Goal: Complete application form

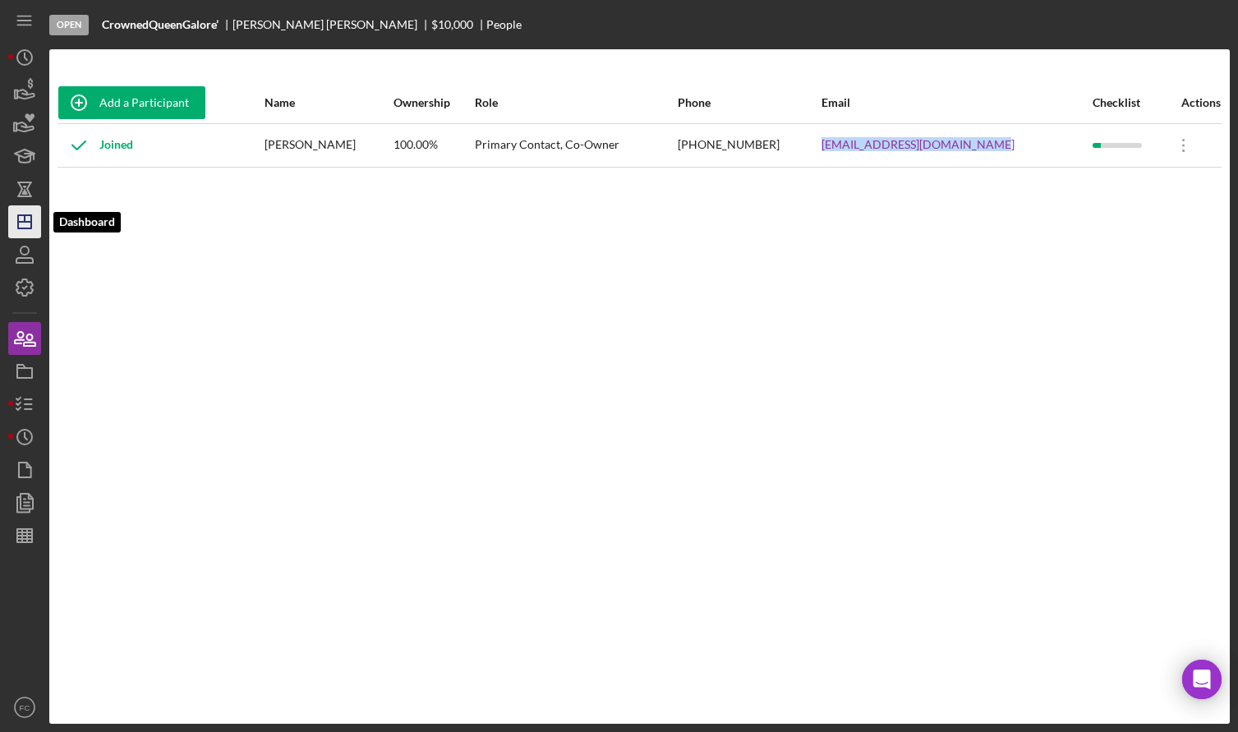
click at [26, 228] on polygon "button" at bounding box center [24, 221] width 13 height 13
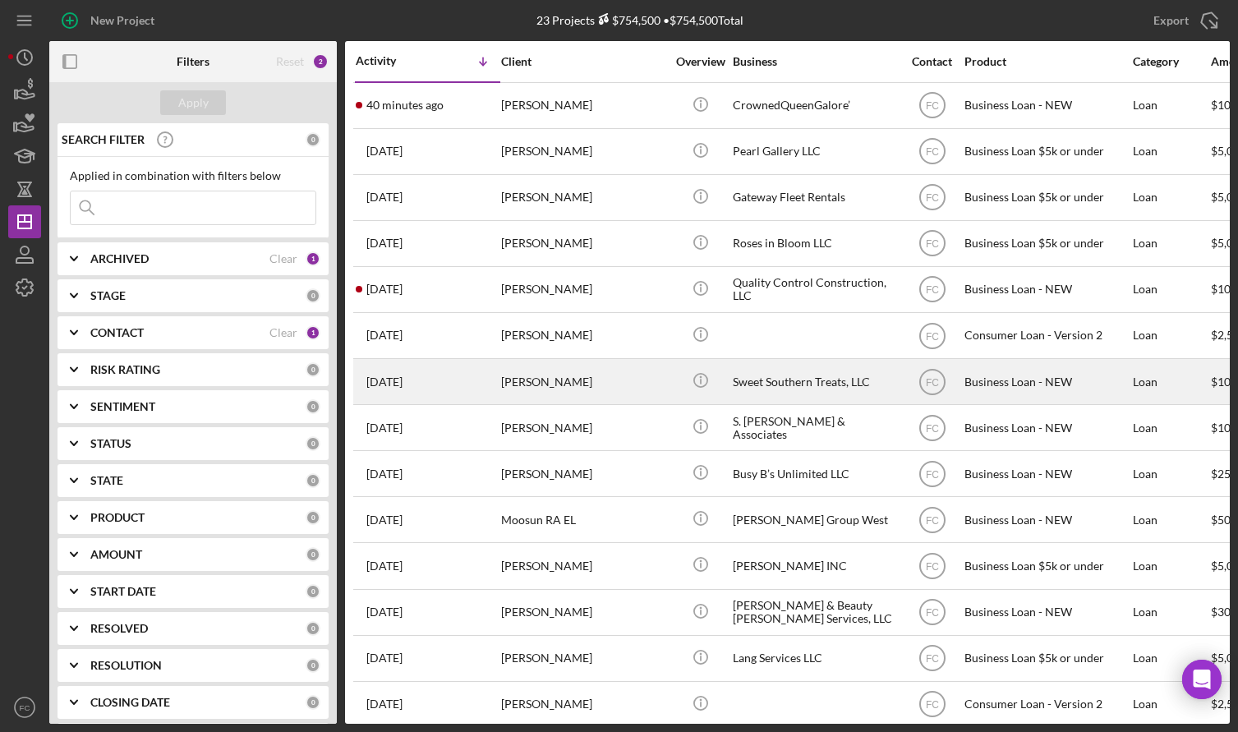
scroll to position [82, 0]
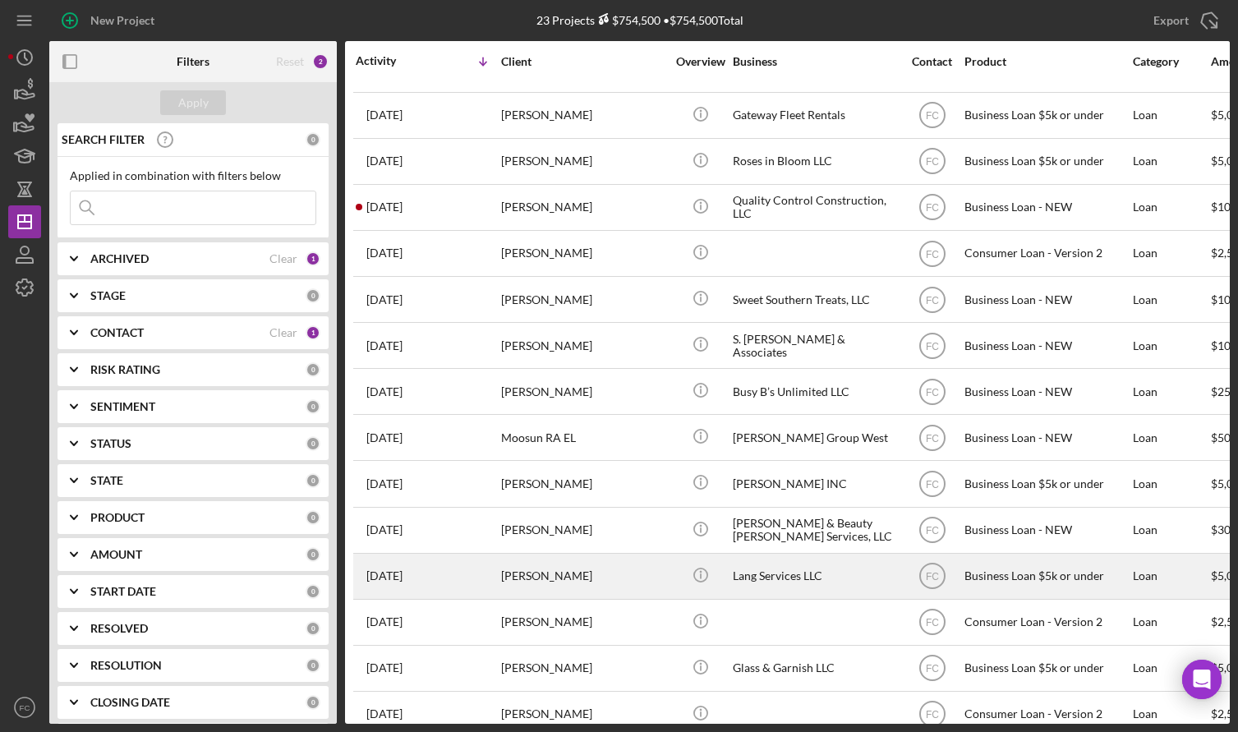
click at [574, 563] on div "[PERSON_NAME]" at bounding box center [583, 577] width 164 height 44
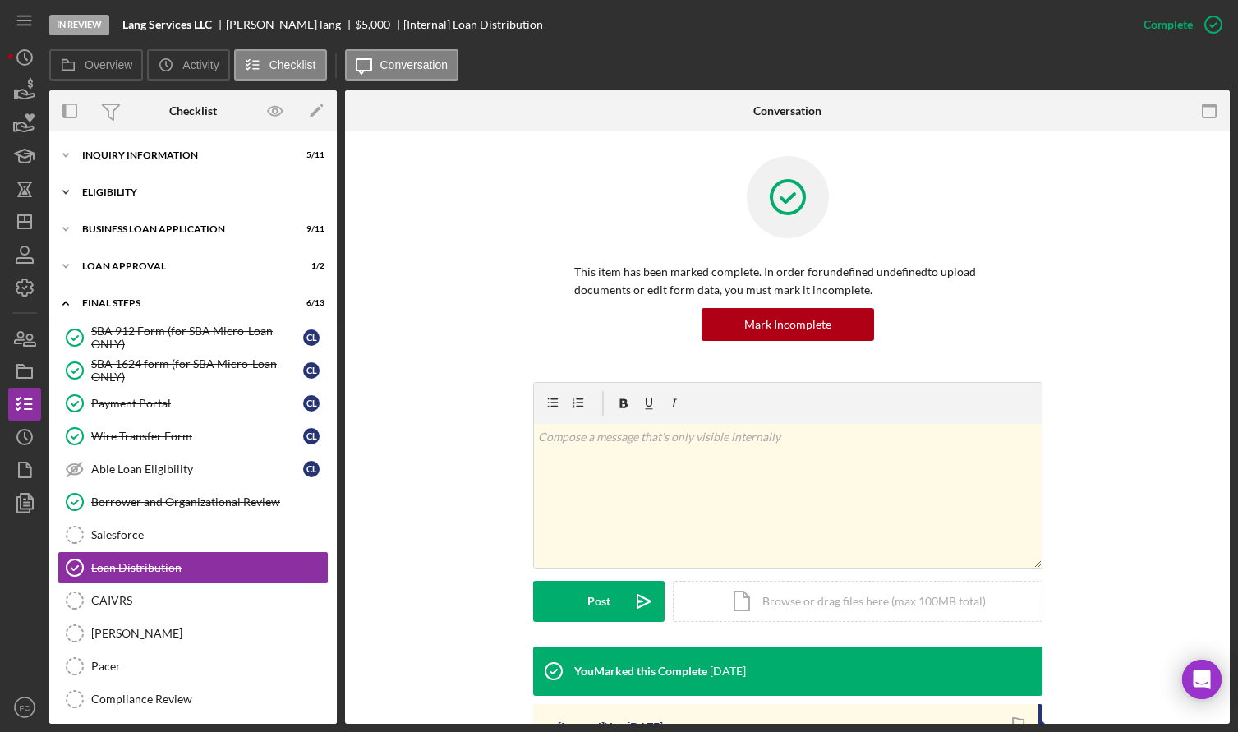
click at [141, 191] on div "Eligibility" at bounding box center [199, 192] width 234 height 10
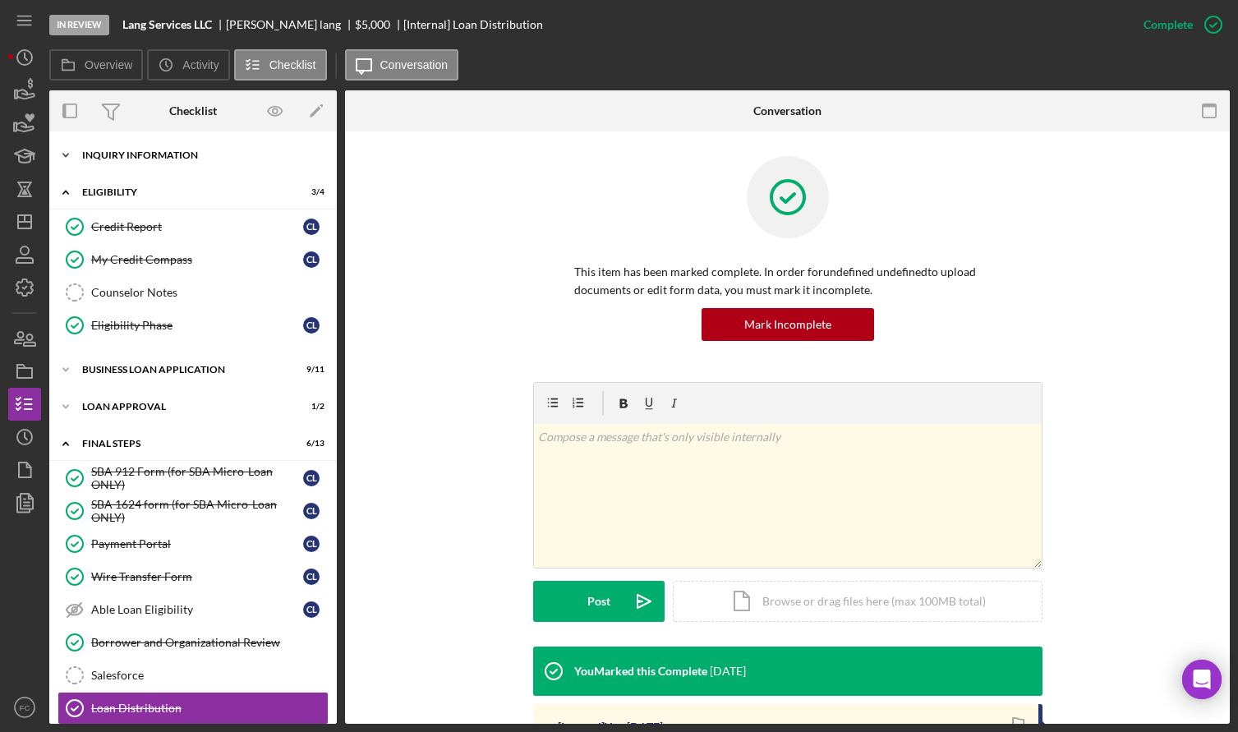
click at [145, 162] on div "Icon/Expander INQUIRY INFORMATION 5 / 11" at bounding box center [193, 155] width 288 height 33
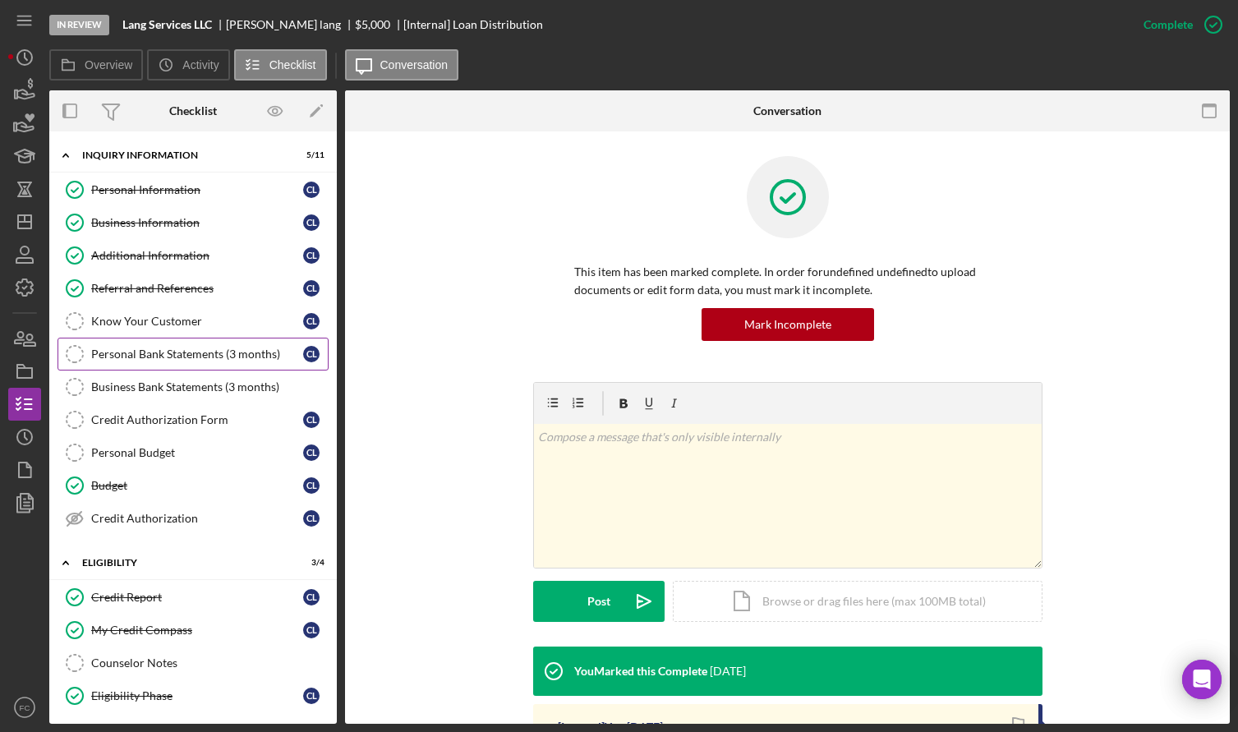
click at [156, 356] on div "Personal Bank Statements (3 months)" at bounding box center [197, 354] width 212 height 13
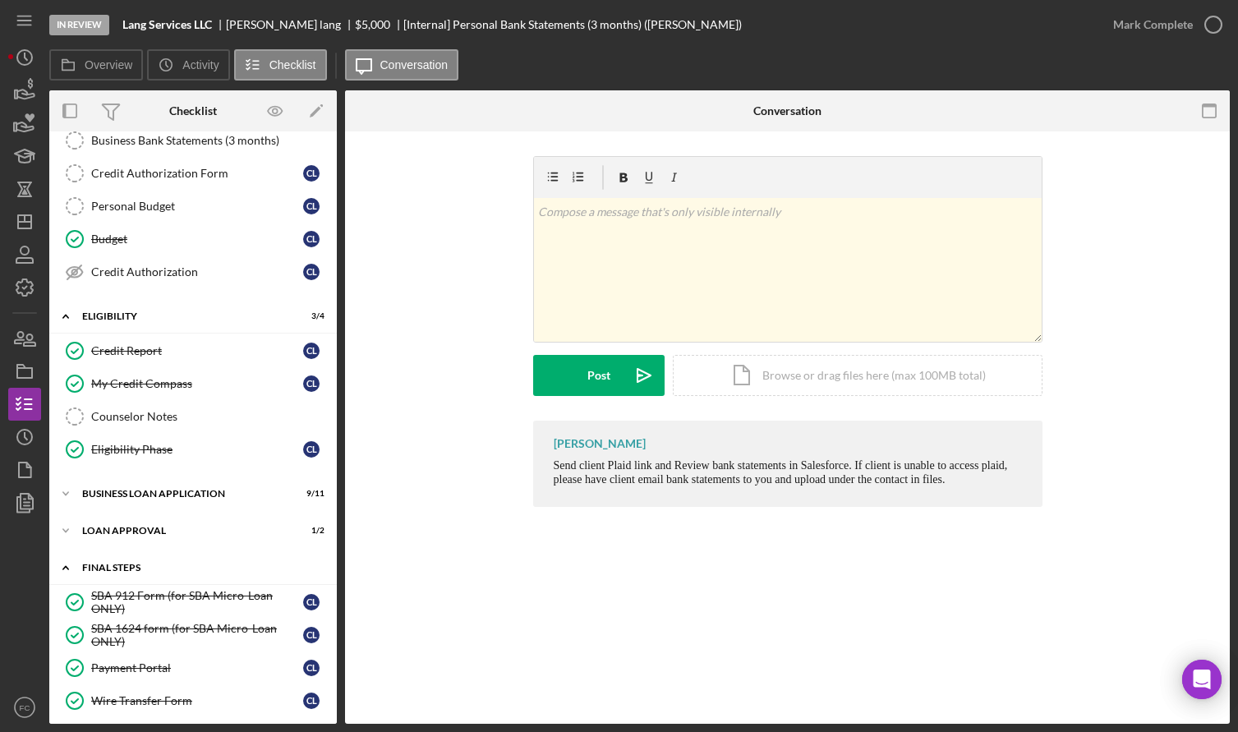
scroll to position [411, 0]
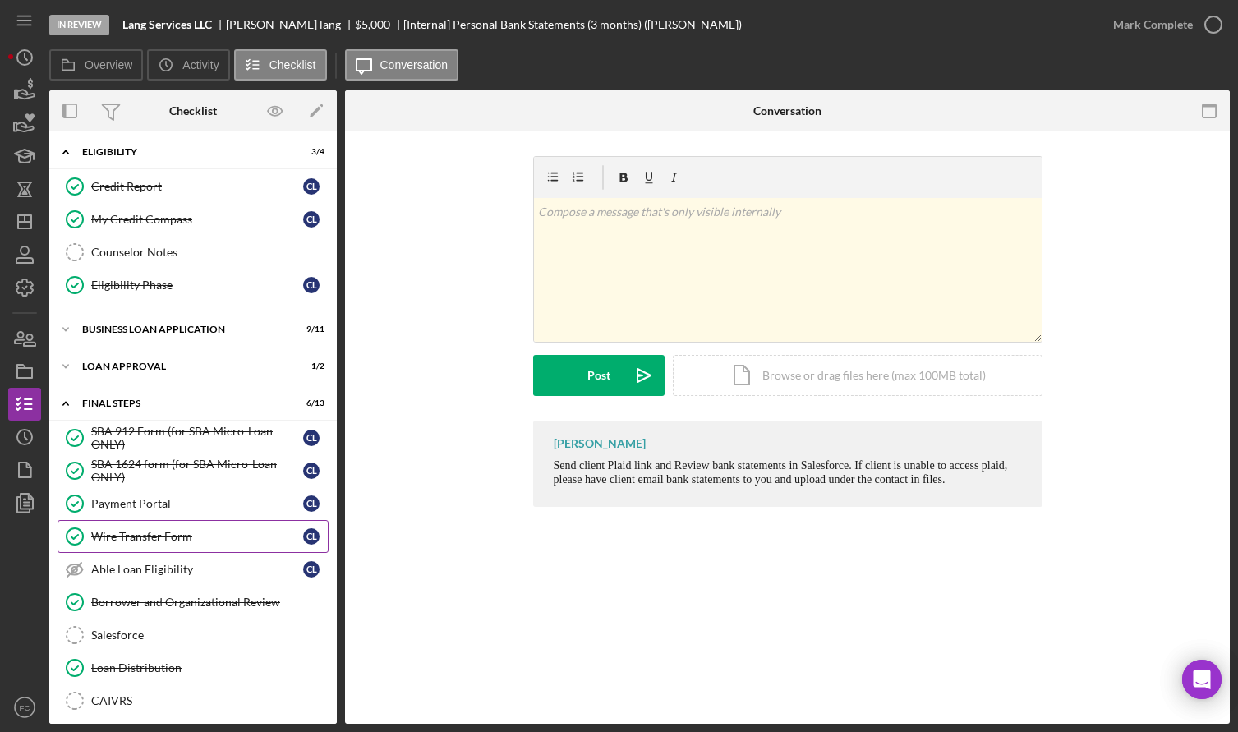
click at [168, 541] on div "Wire Transfer Form" at bounding box center [197, 536] width 212 height 13
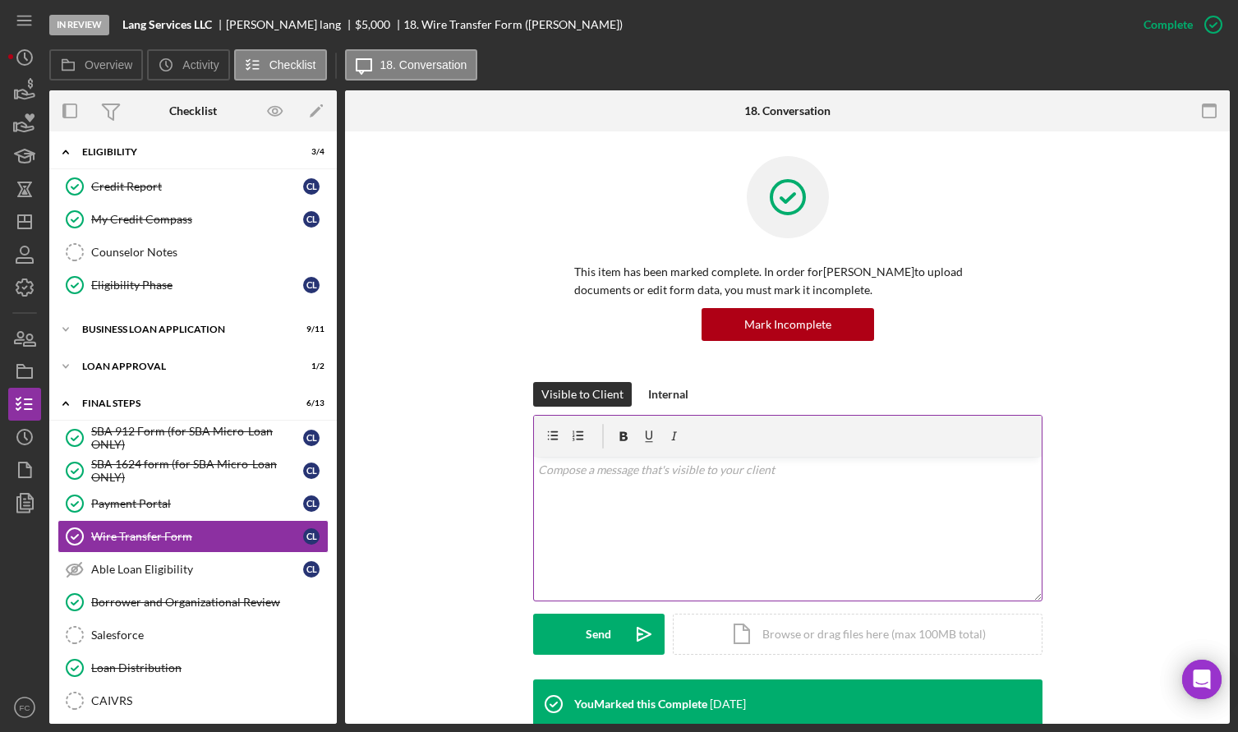
scroll to position [329, 0]
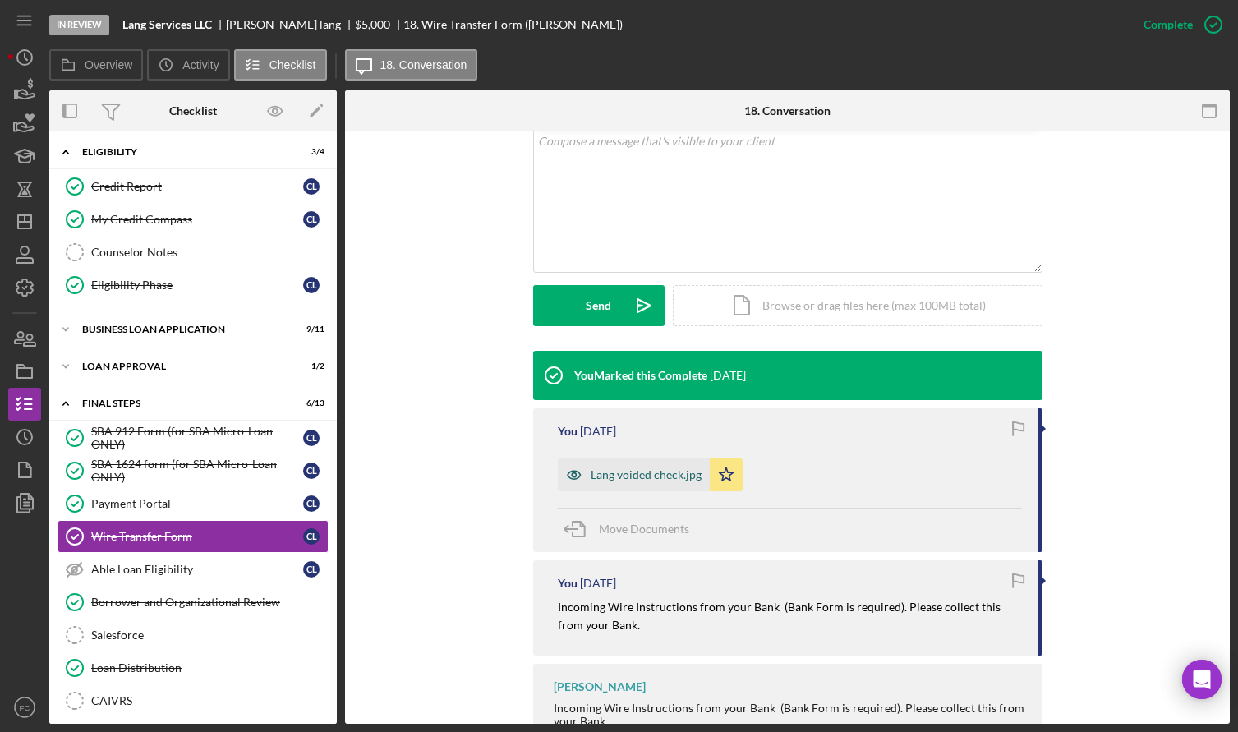
click at [617, 468] on div "Lang voided check.jpg" at bounding box center [646, 474] width 111 height 13
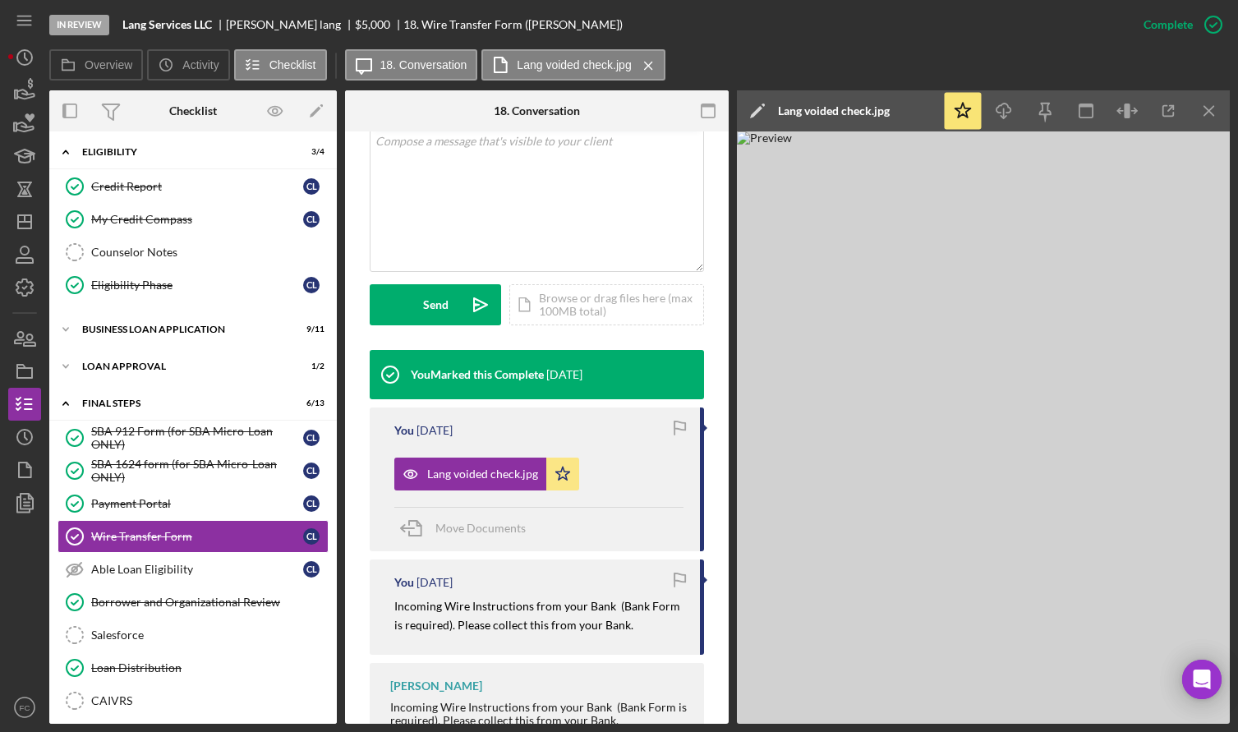
scroll to position [405, 0]
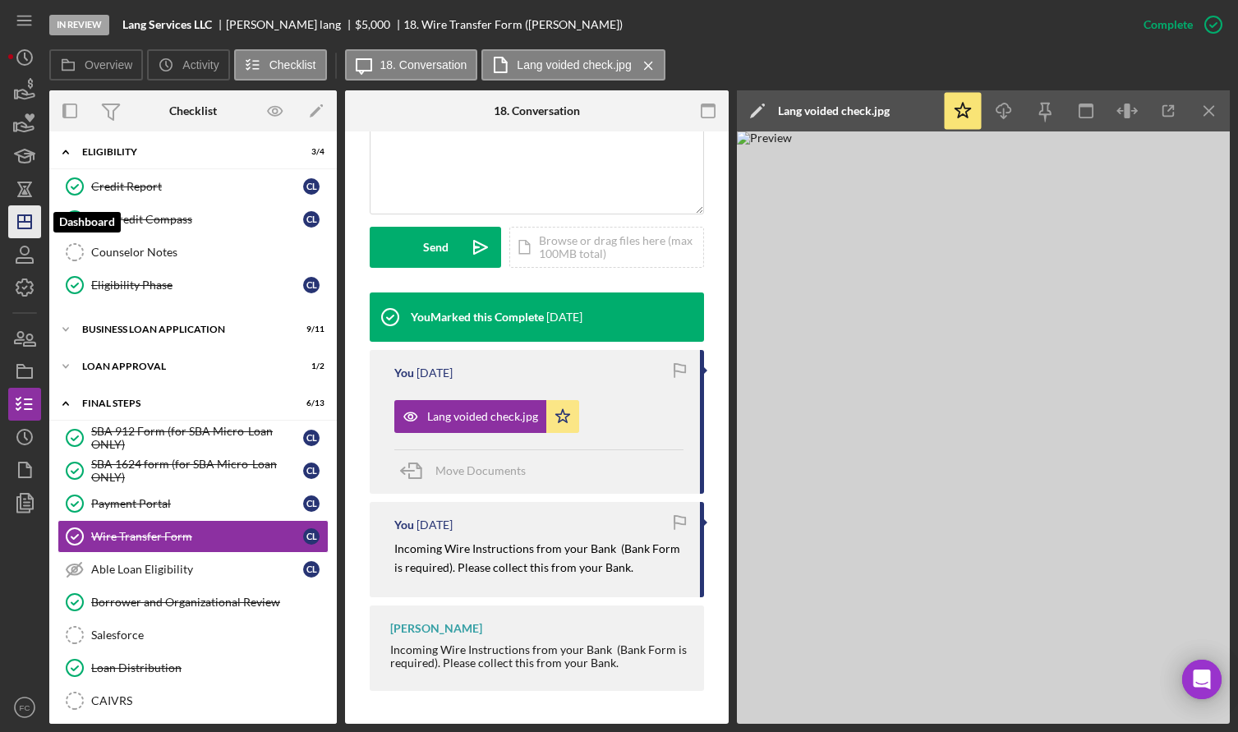
click at [23, 227] on icon "Icon/Dashboard" at bounding box center [24, 221] width 41 height 41
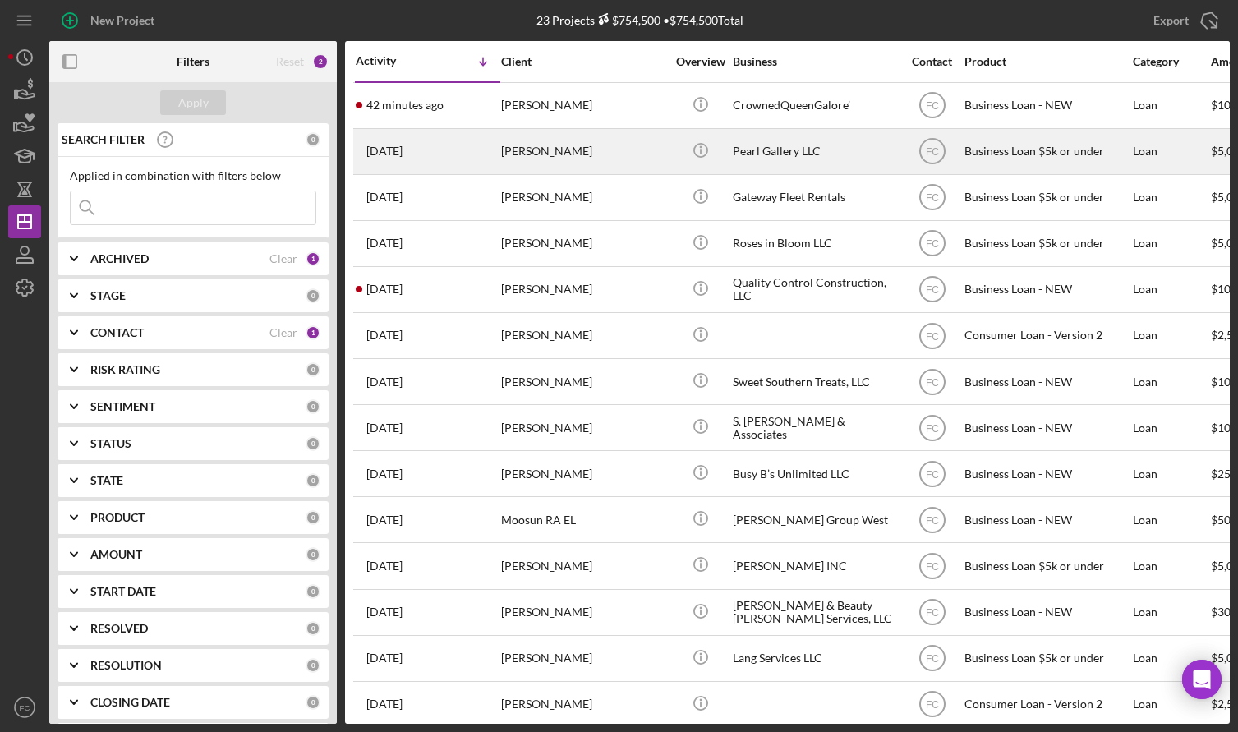
click at [477, 140] on div "[DATE] [PERSON_NAME]" at bounding box center [428, 152] width 144 height 44
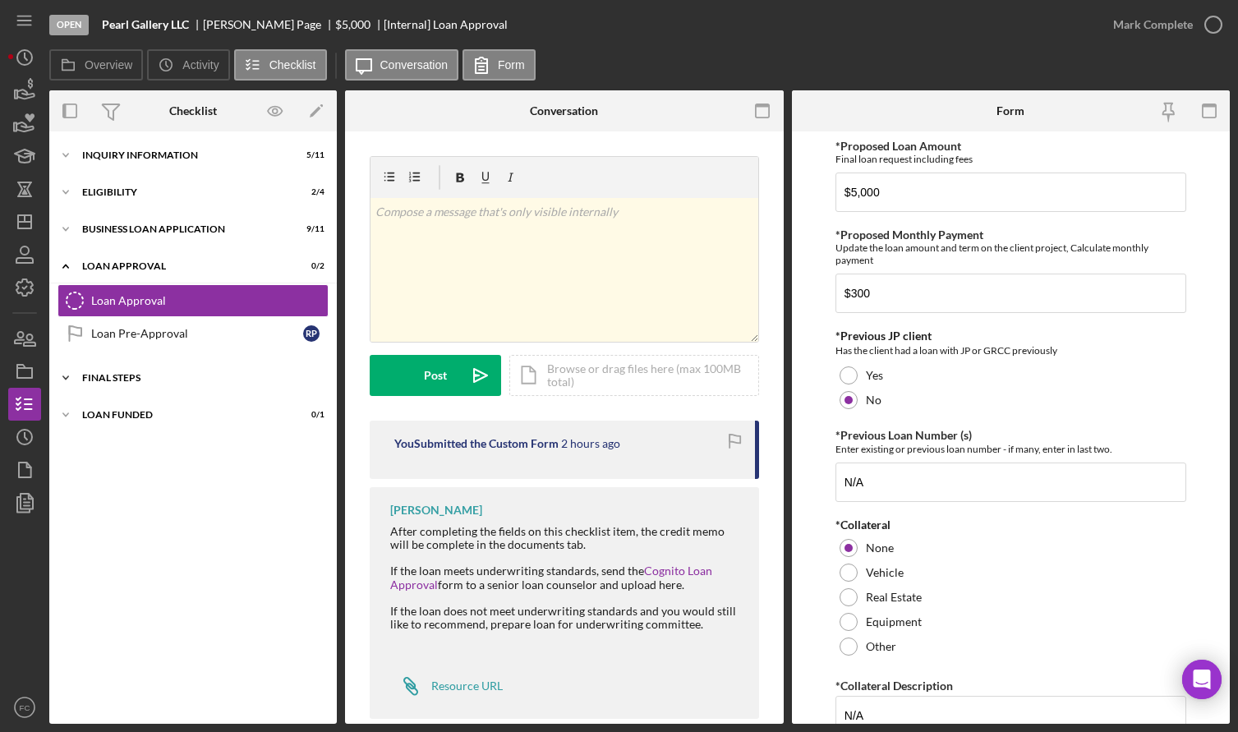
click at [164, 377] on div "Final Steps" at bounding box center [199, 378] width 234 height 10
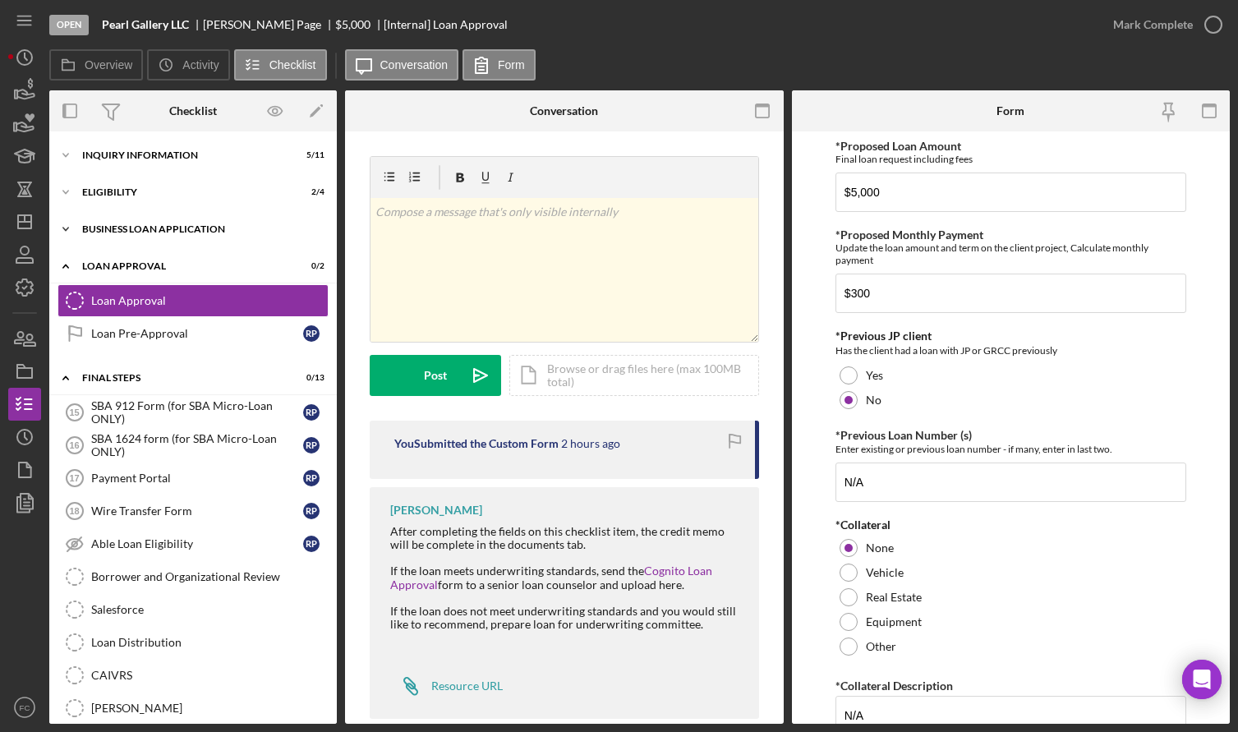
click at [158, 223] on div "Icon/Expander BUSINESS LOAN APPLICATION 9 / 11" at bounding box center [193, 229] width 288 height 33
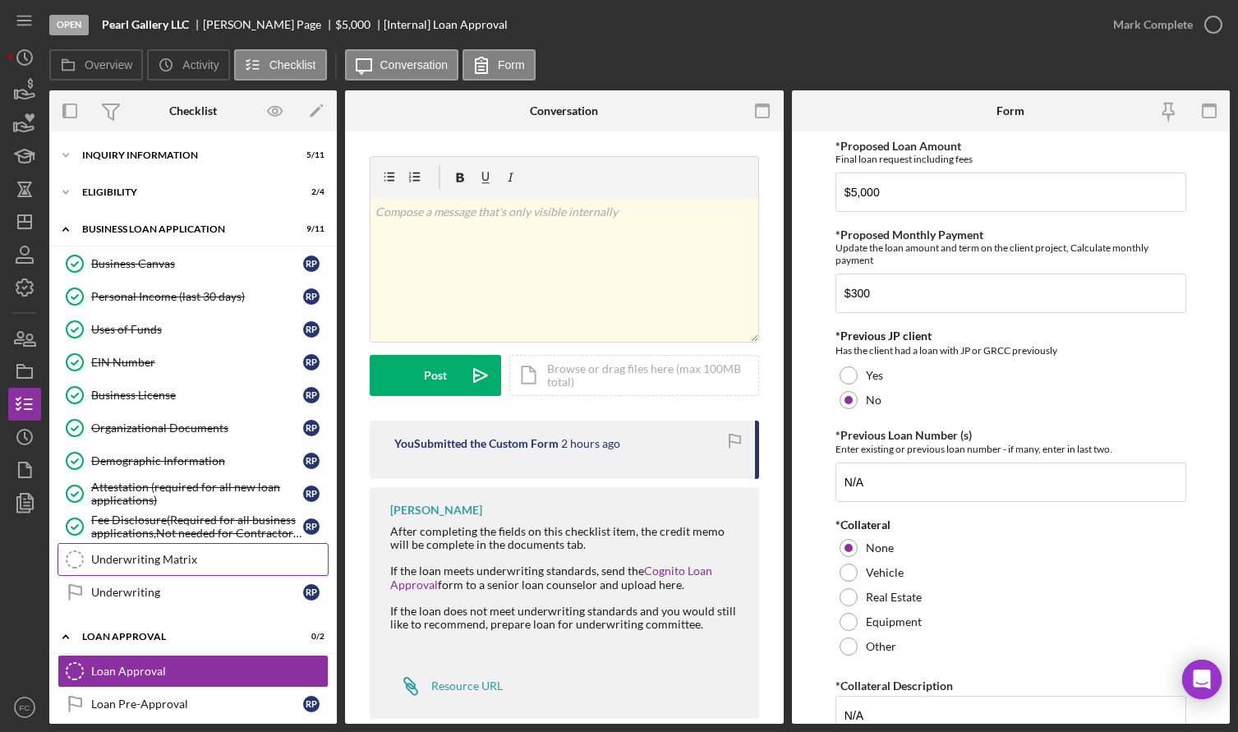
click at [134, 556] on div "Underwriting Matrix" at bounding box center [209, 559] width 237 height 13
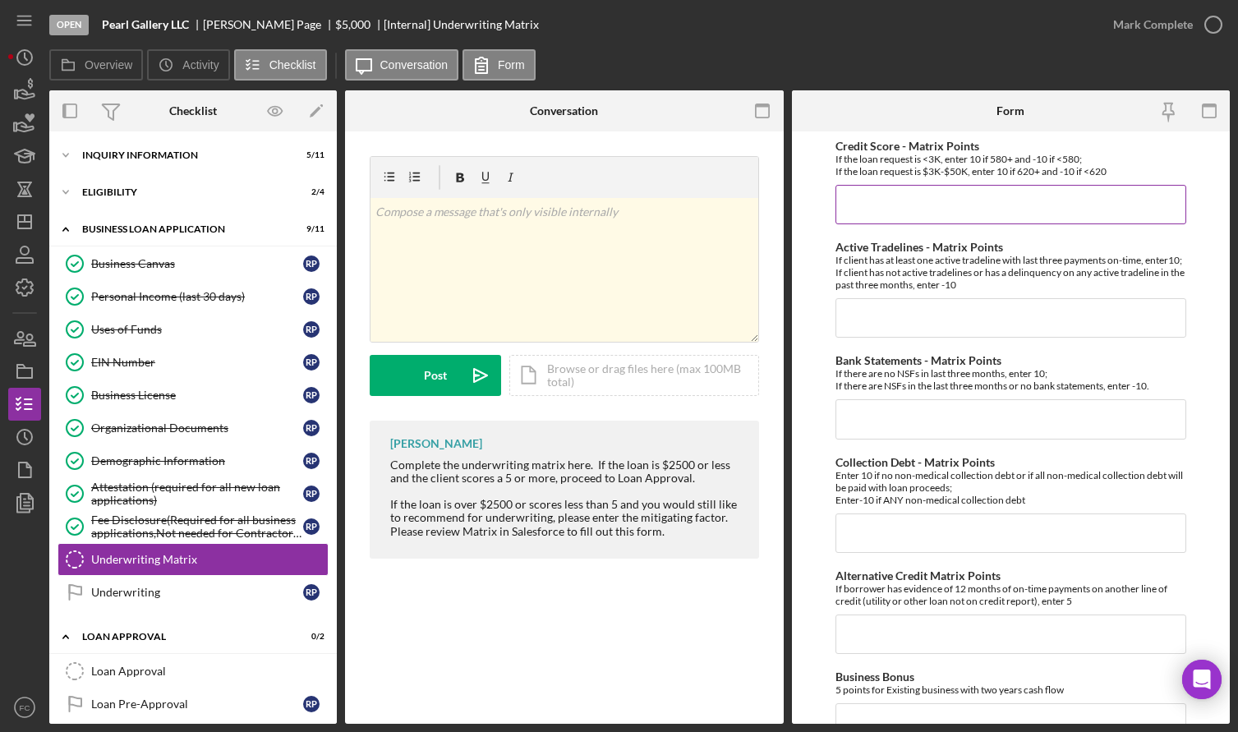
click at [859, 213] on input "Credit Score - Matrix Points" at bounding box center [1011, 204] width 351 height 39
type input "10"
click at [866, 328] on input "Active Tradelines - Matrix Points" at bounding box center [1011, 317] width 351 height 39
type input "10"
click at [863, 431] on input "Bank Statements - Matrix Points" at bounding box center [1011, 418] width 351 height 39
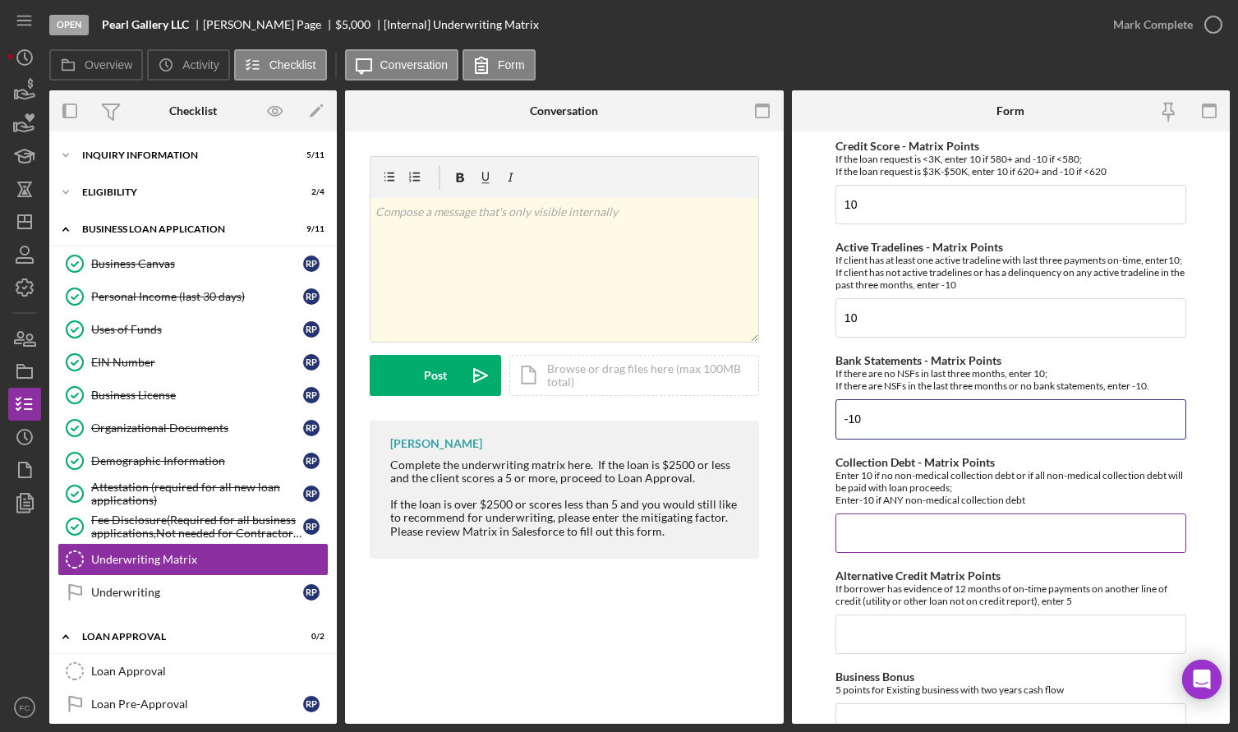
type input "-10"
click at [867, 552] on input "Collection Debt - Matrix Points" at bounding box center [1011, 533] width 351 height 39
type input "-10"
click at [876, 646] on input "Alternative Credit Matrix Points" at bounding box center [1011, 634] width 351 height 39
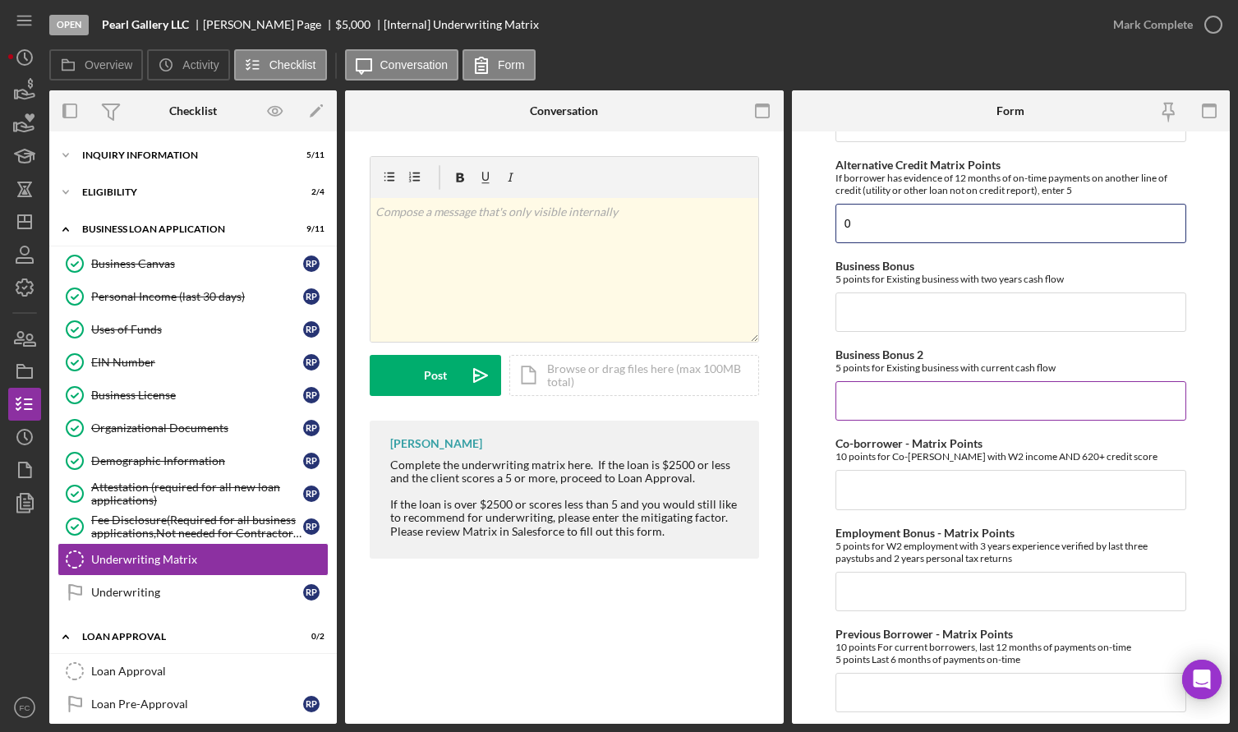
type input "0"
click at [897, 418] on input "Business Bonus 2" at bounding box center [1011, 400] width 351 height 39
type input "0"
click at [877, 332] on input "Business Bonus" at bounding box center [1011, 312] width 351 height 39
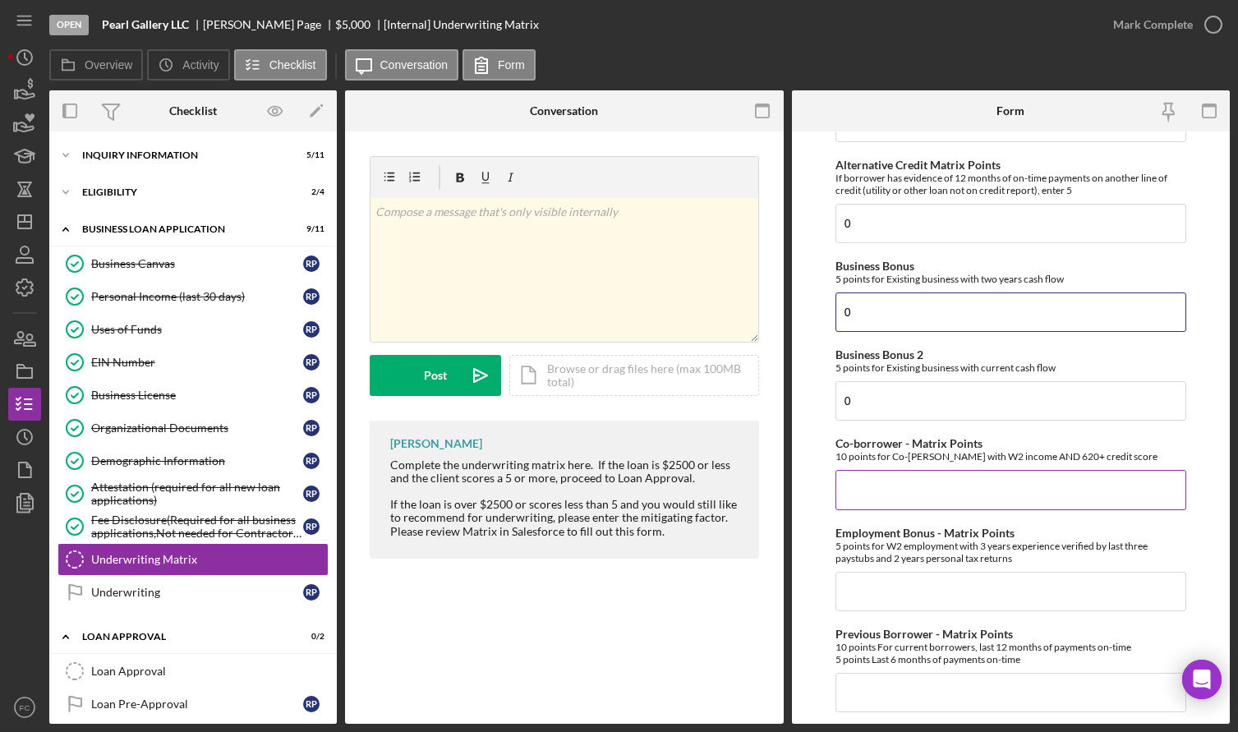
type input "0"
click at [866, 497] on input "Co-borrower - Matrix Points" at bounding box center [1011, 489] width 351 height 39
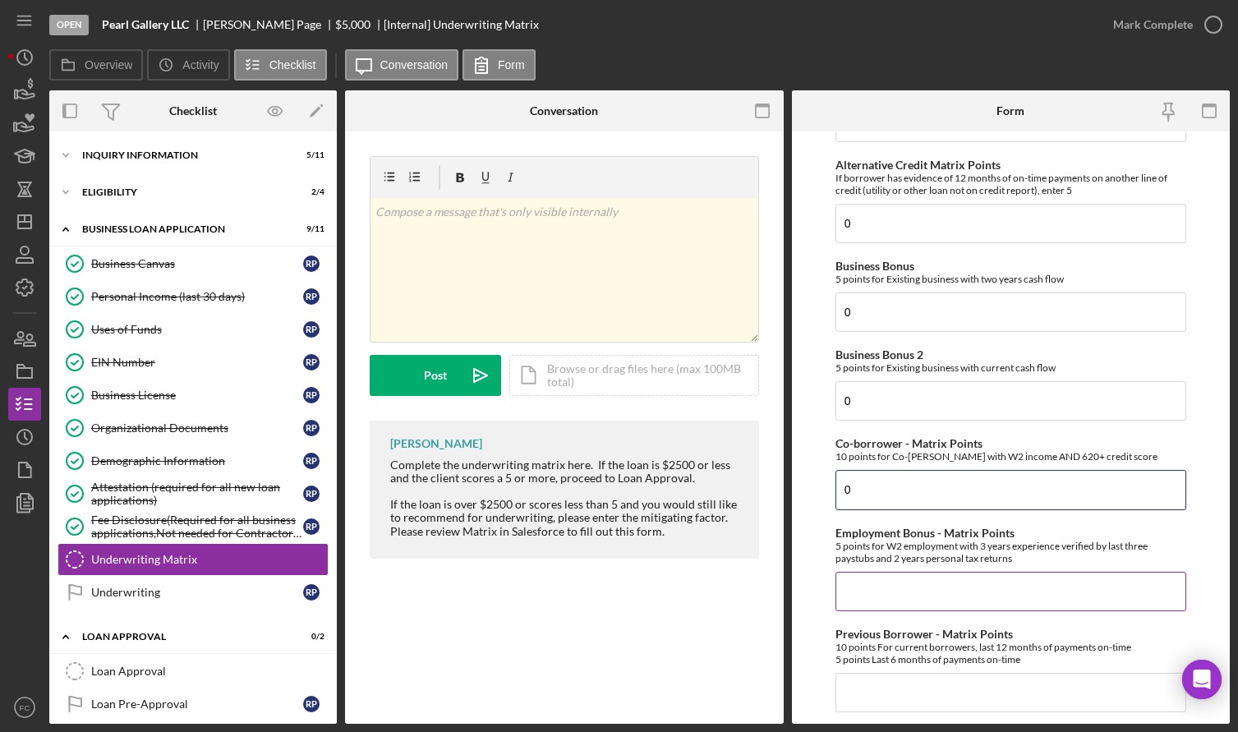
type input "0"
click at [872, 593] on input "Employment Bonus - Matrix Points" at bounding box center [1011, 591] width 351 height 39
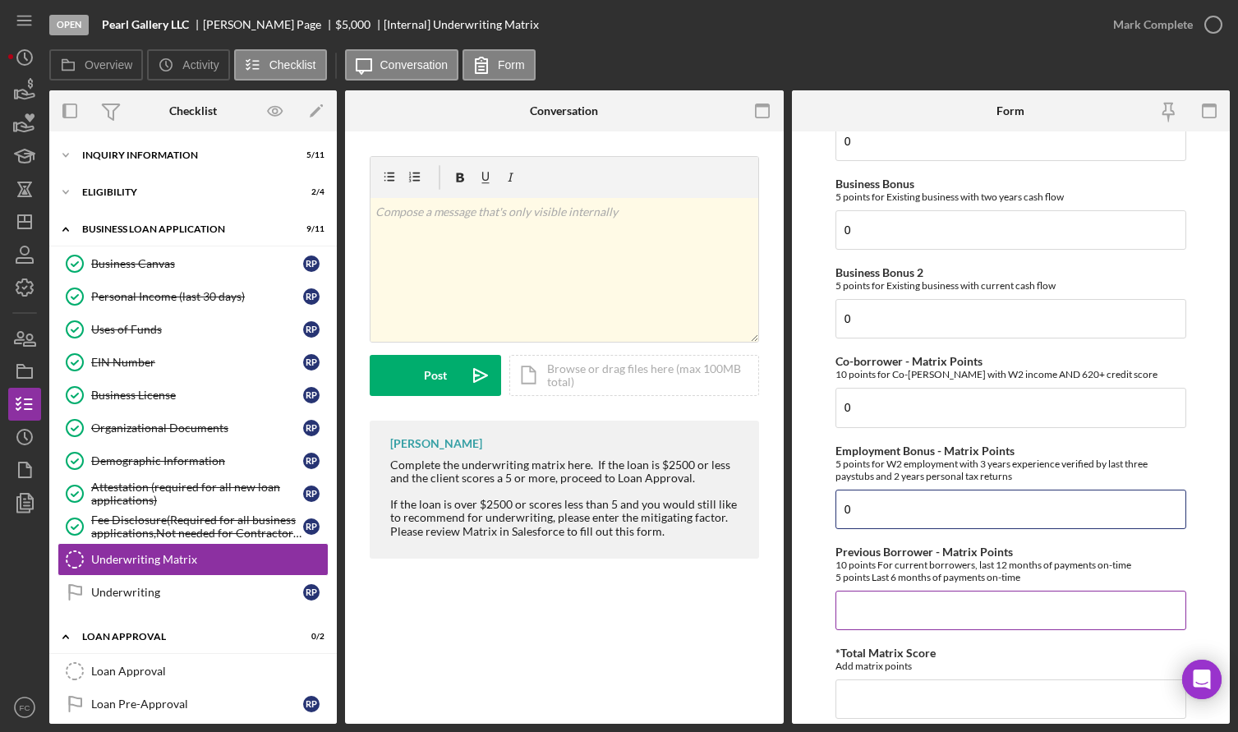
type input "0"
click at [855, 621] on input "Previous Borrower - Matrix Points" at bounding box center [1011, 610] width 351 height 39
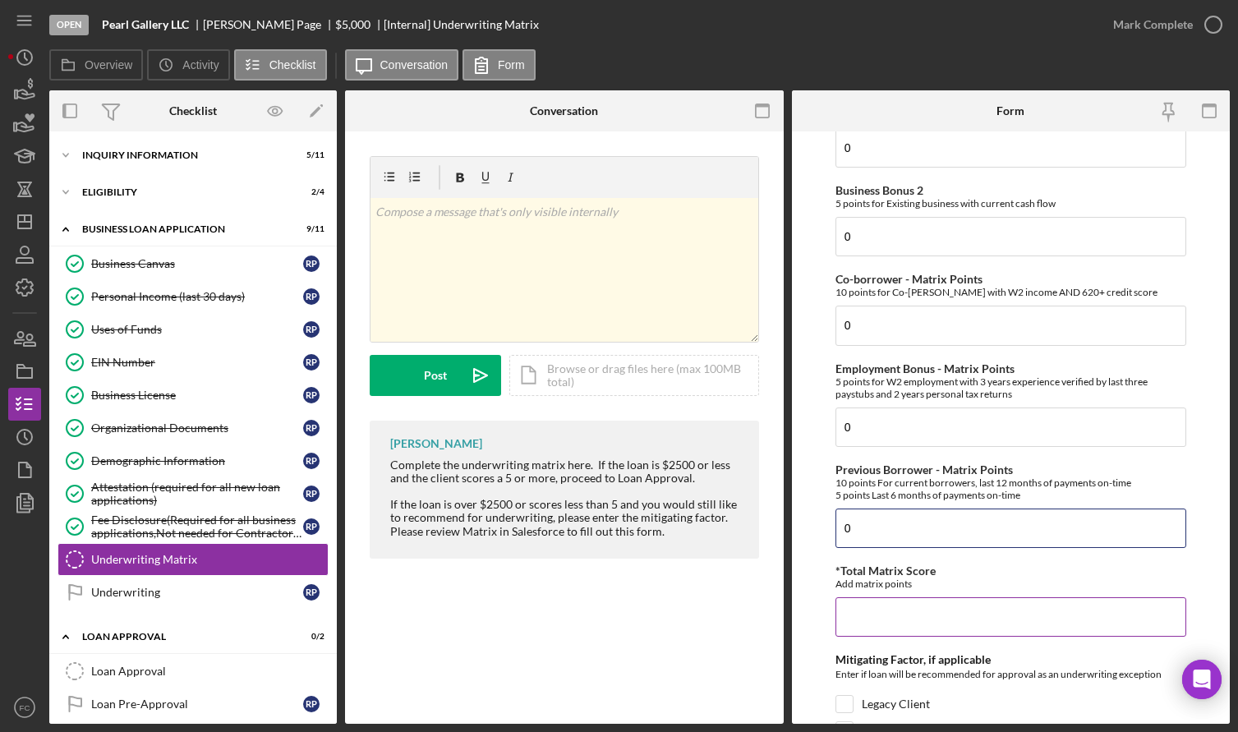
type input "0"
click at [867, 633] on input "*Total Matrix Score" at bounding box center [1011, 616] width 351 height 39
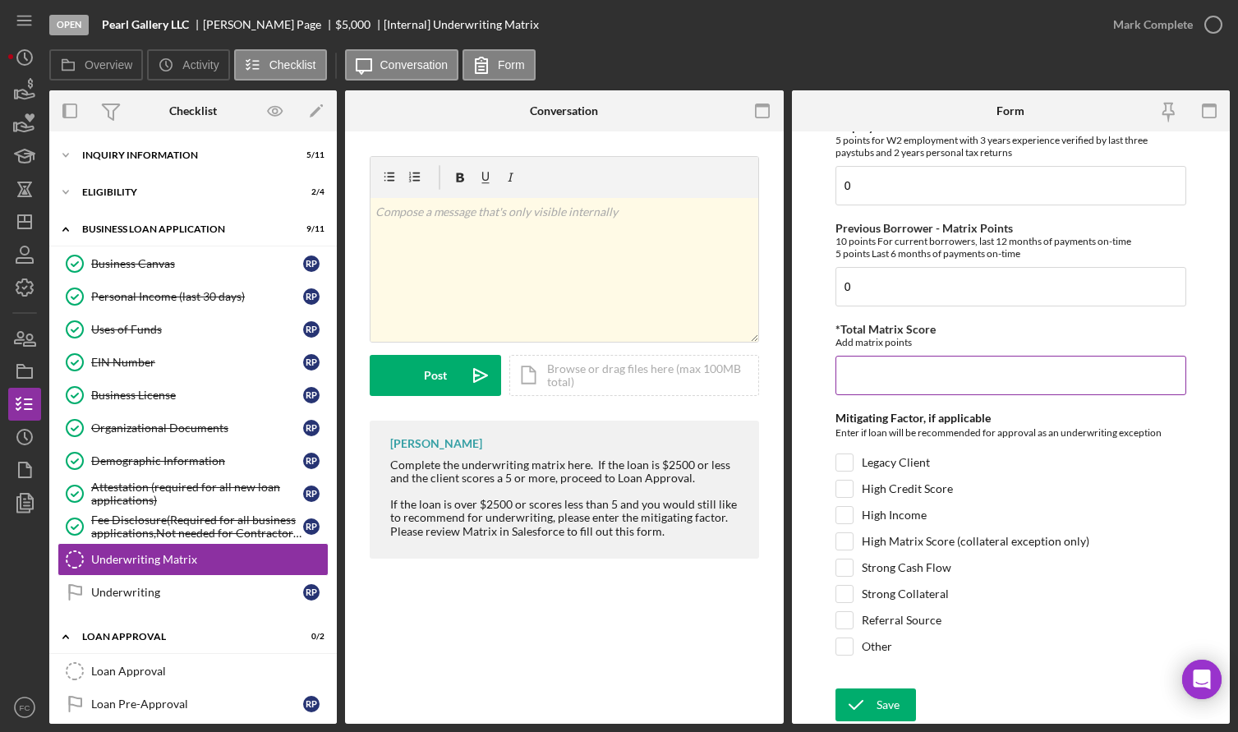
click at [890, 389] on input "*Total Matrix Score" at bounding box center [1011, 375] width 351 height 39
type input "0"
click at [843, 629] on input "Referral Source" at bounding box center [844, 620] width 16 height 16
checkbox input "true"
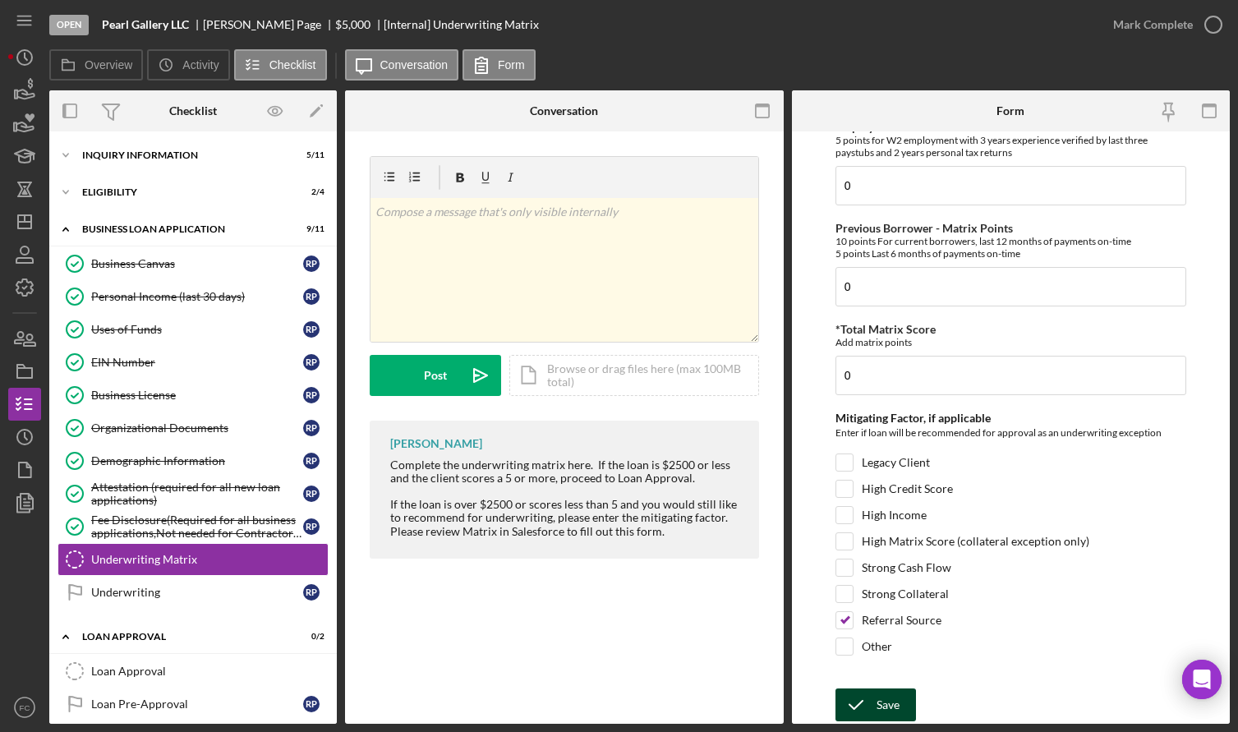
click at [871, 701] on icon "submit" at bounding box center [856, 704] width 41 height 41
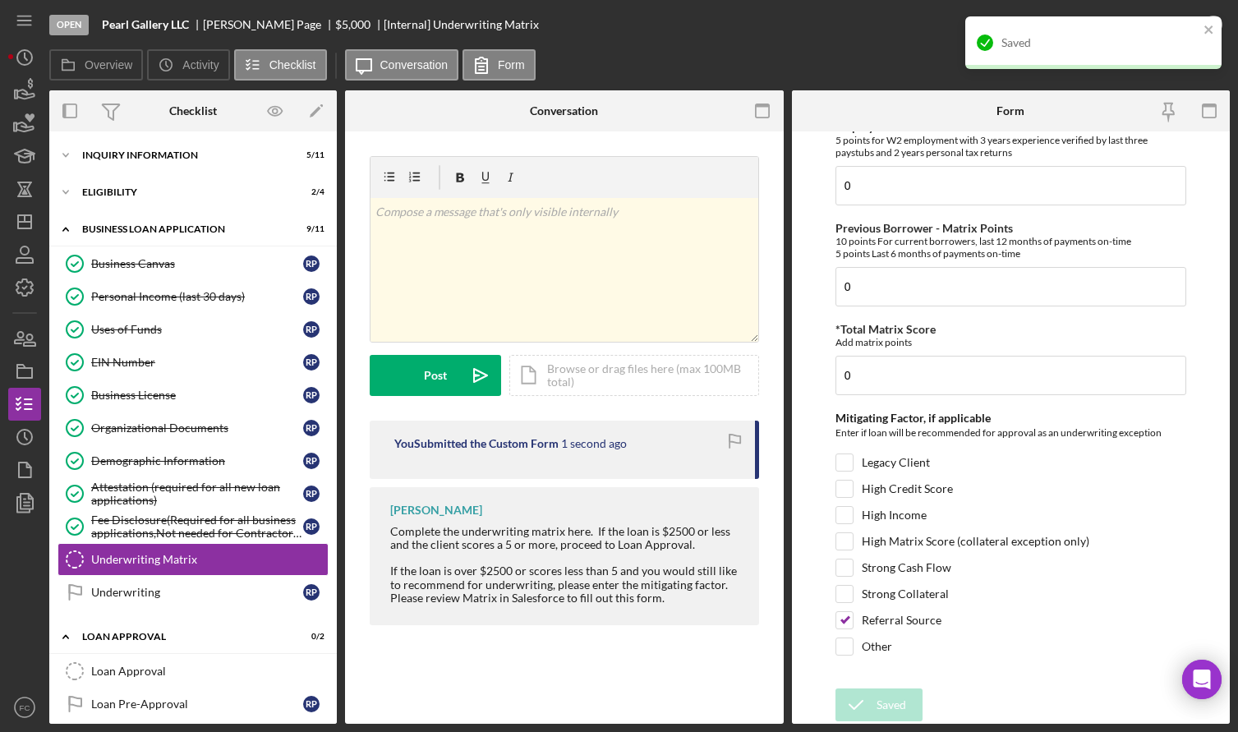
click at [1208, 22] on div "Saved" at bounding box center [1093, 42] width 256 height 53
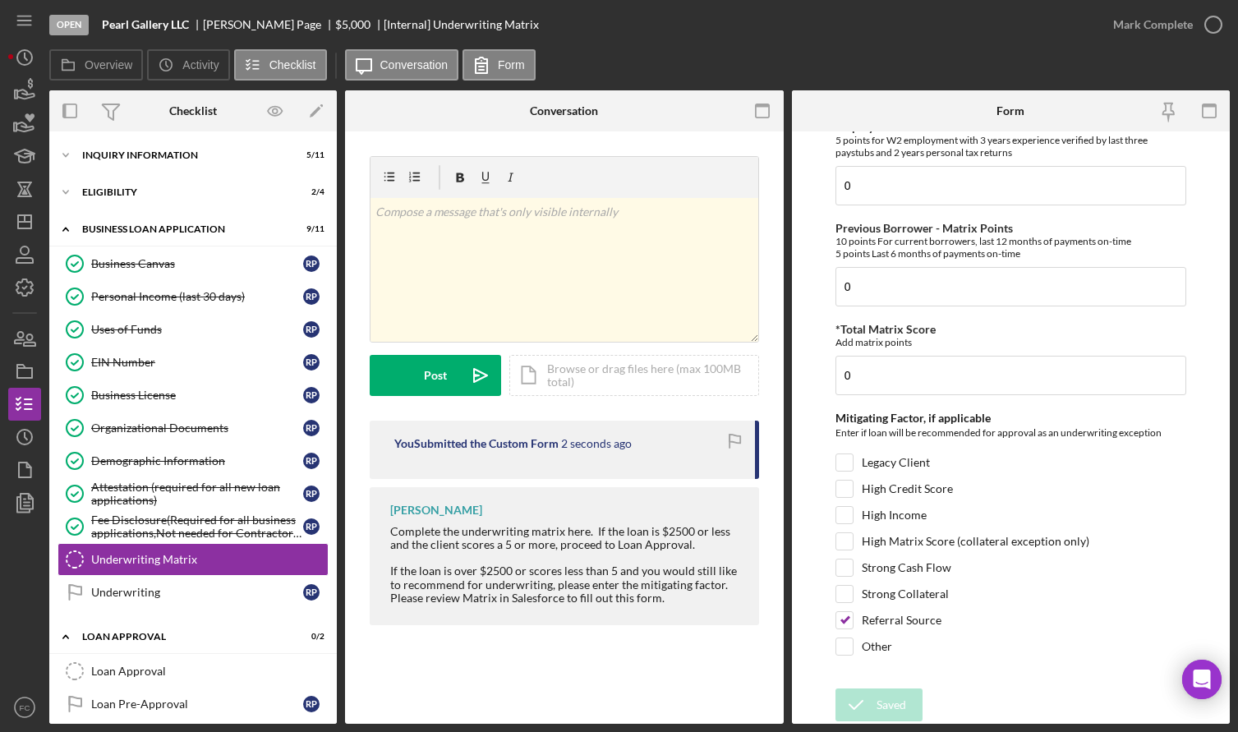
click at [1208, 21] on div "Open Pearl Gallery LLC [PERSON_NAME] Page $5,000 $5,000 [Internal] Underwriting…" at bounding box center [619, 366] width 1238 height 732
click at [1209, 20] on icon "button" at bounding box center [1213, 24] width 41 height 41
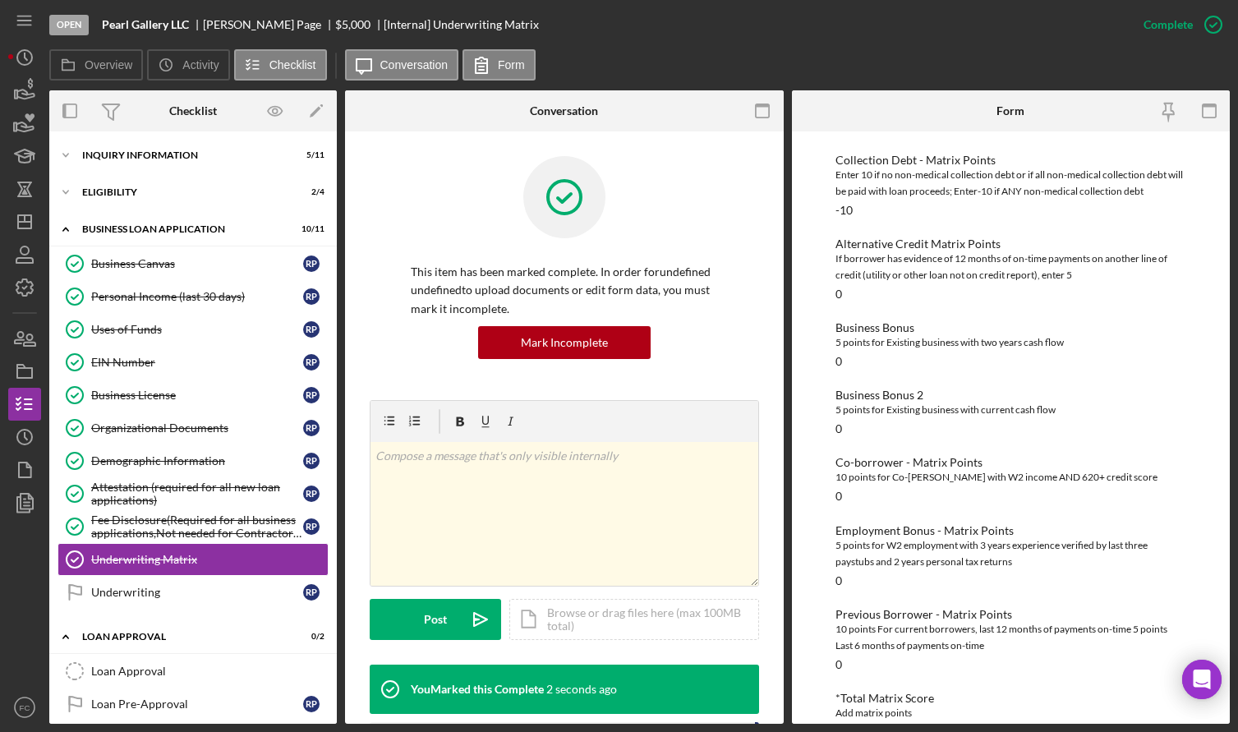
scroll to position [435, 0]
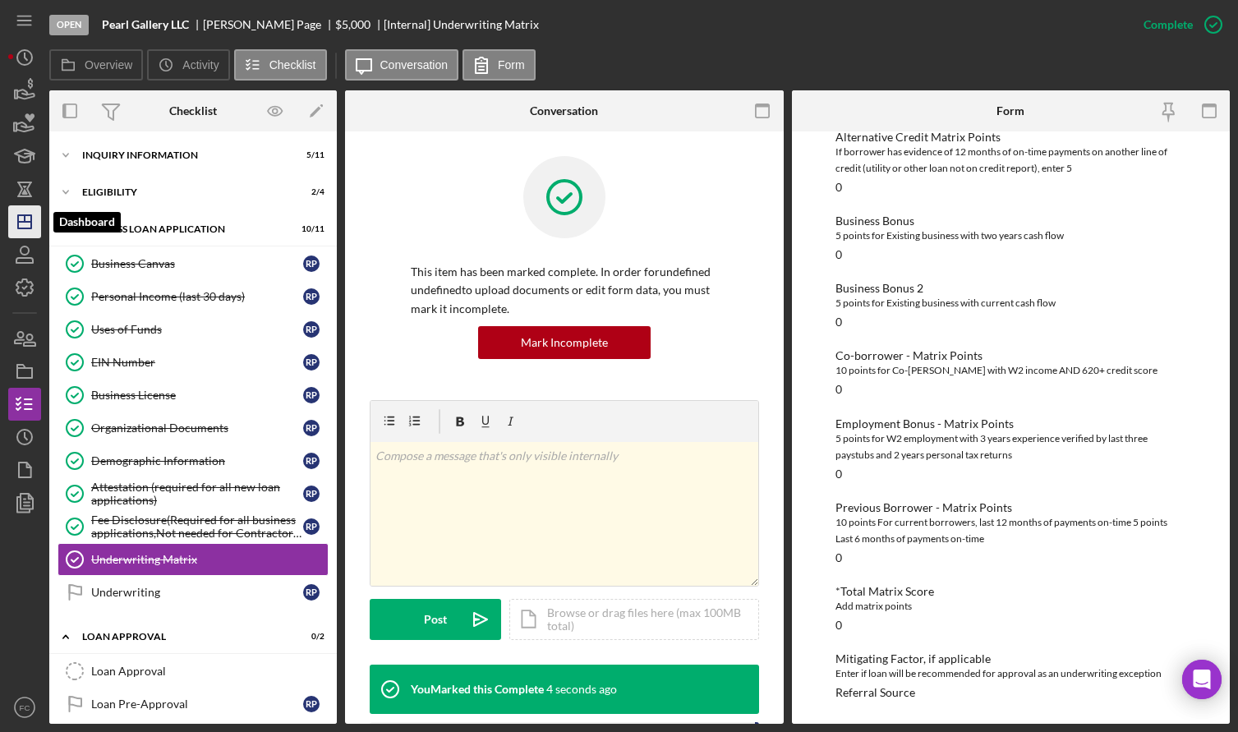
click at [25, 228] on polygon "button" at bounding box center [24, 221] width 13 height 13
